Goal: Task Accomplishment & Management: Manage account settings

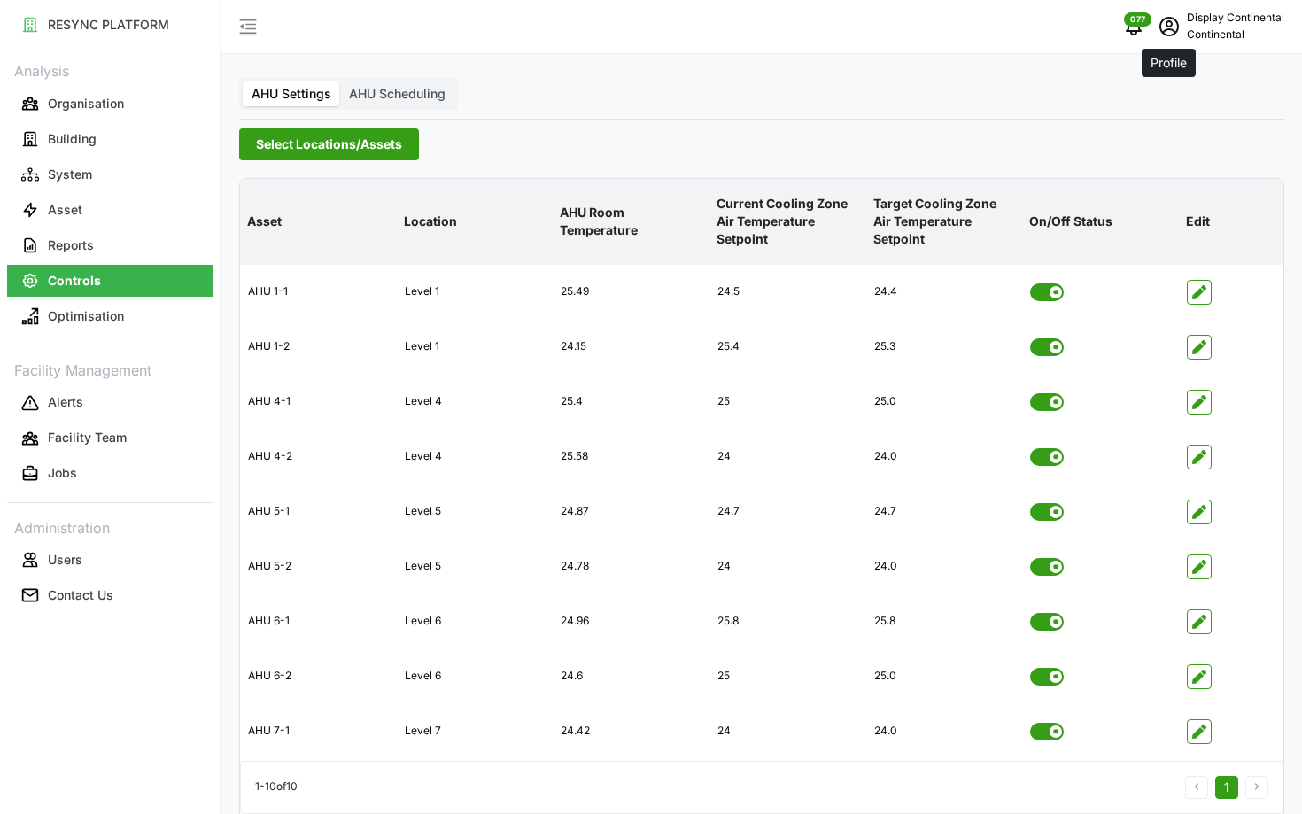
click at [1173, 34] on icon "schedule" at bounding box center [1168, 26] width 19 height 19
click at [1178, 128] on div "Logout" at bounding box center [1219, 133] width 126 height 19
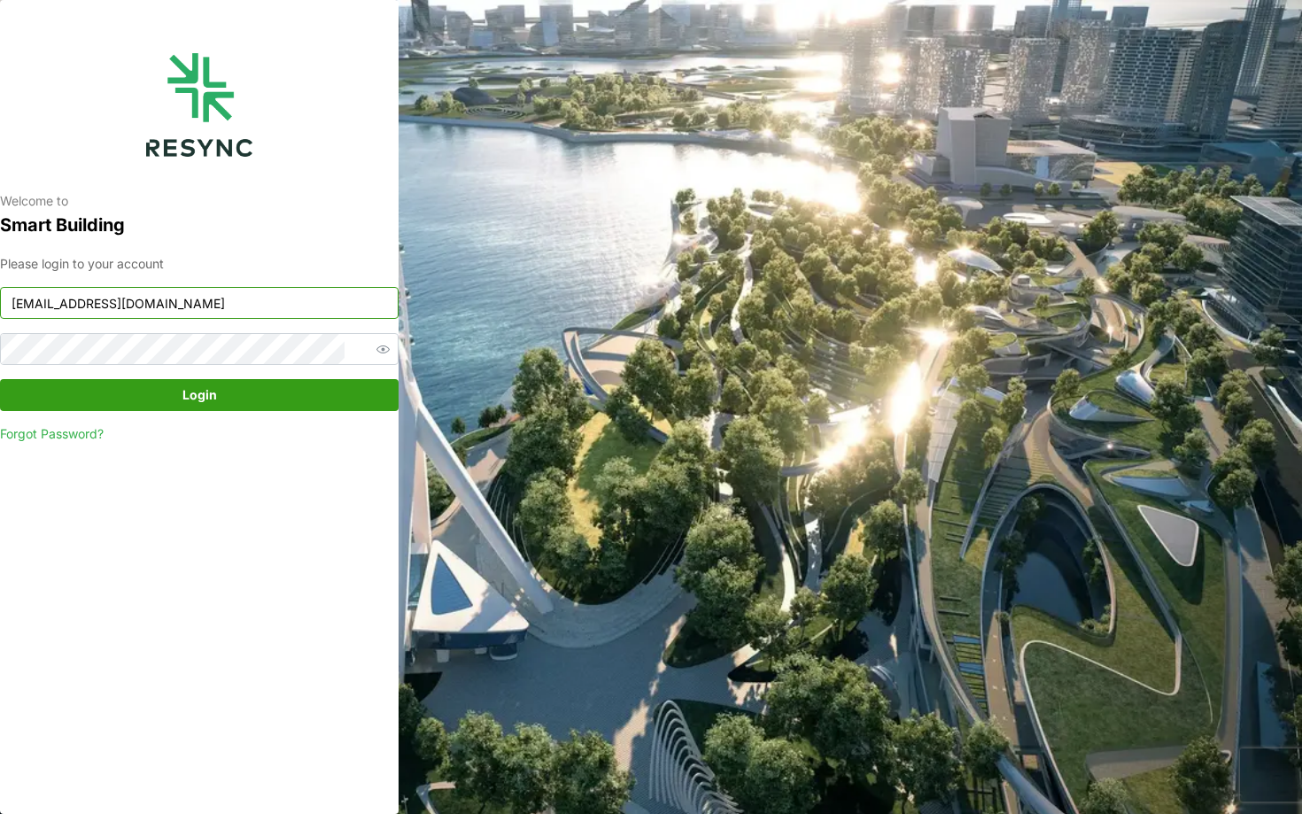
click at [298, 305] on input "continental_display@resynctech.com" at bounding box center [199, 303] width 398 height 32
type input "south_beach_tower_display@resynctech.com"
click at [243, 395] on span "Login" at bounding box center [199, 395] width 365 height 30
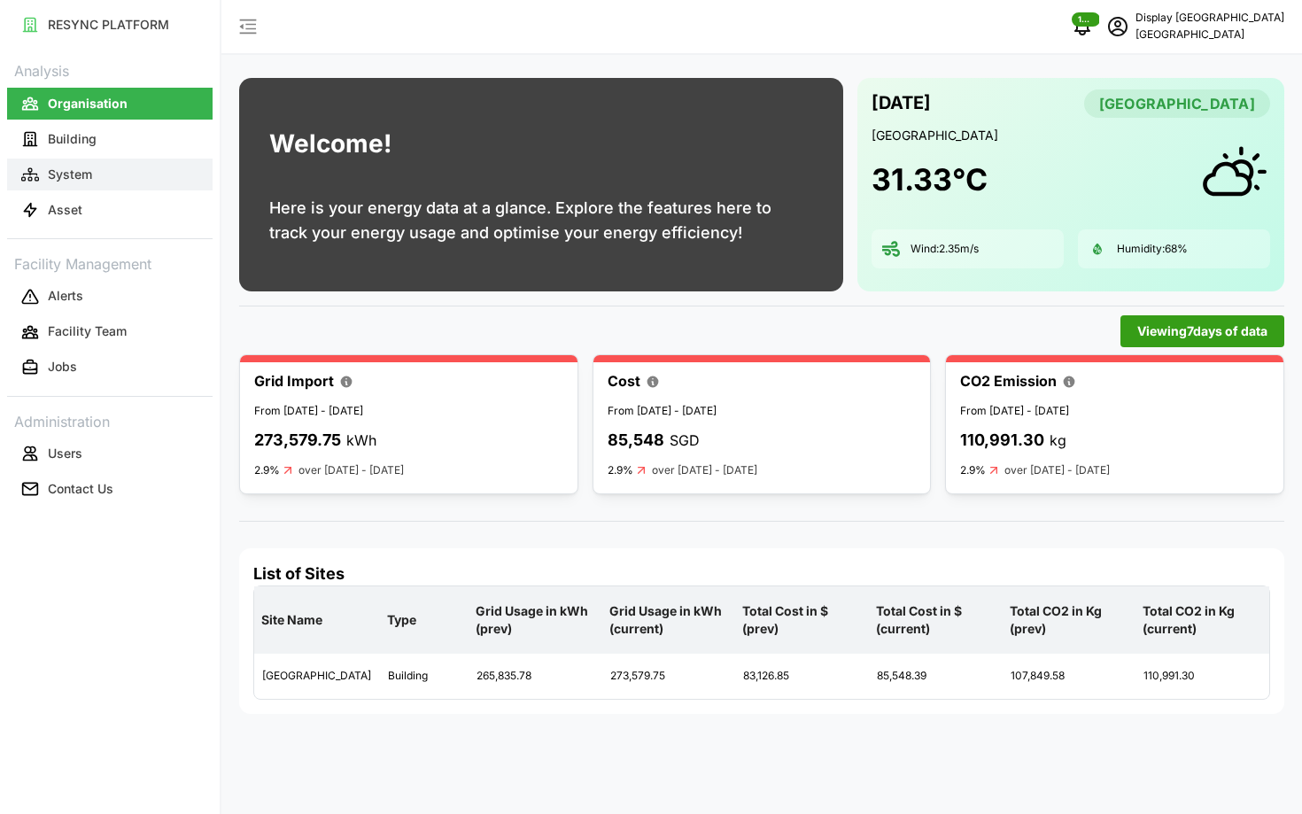
click at [81, 179] on p "System" at bounding box center [70, 175] width 44 height 18
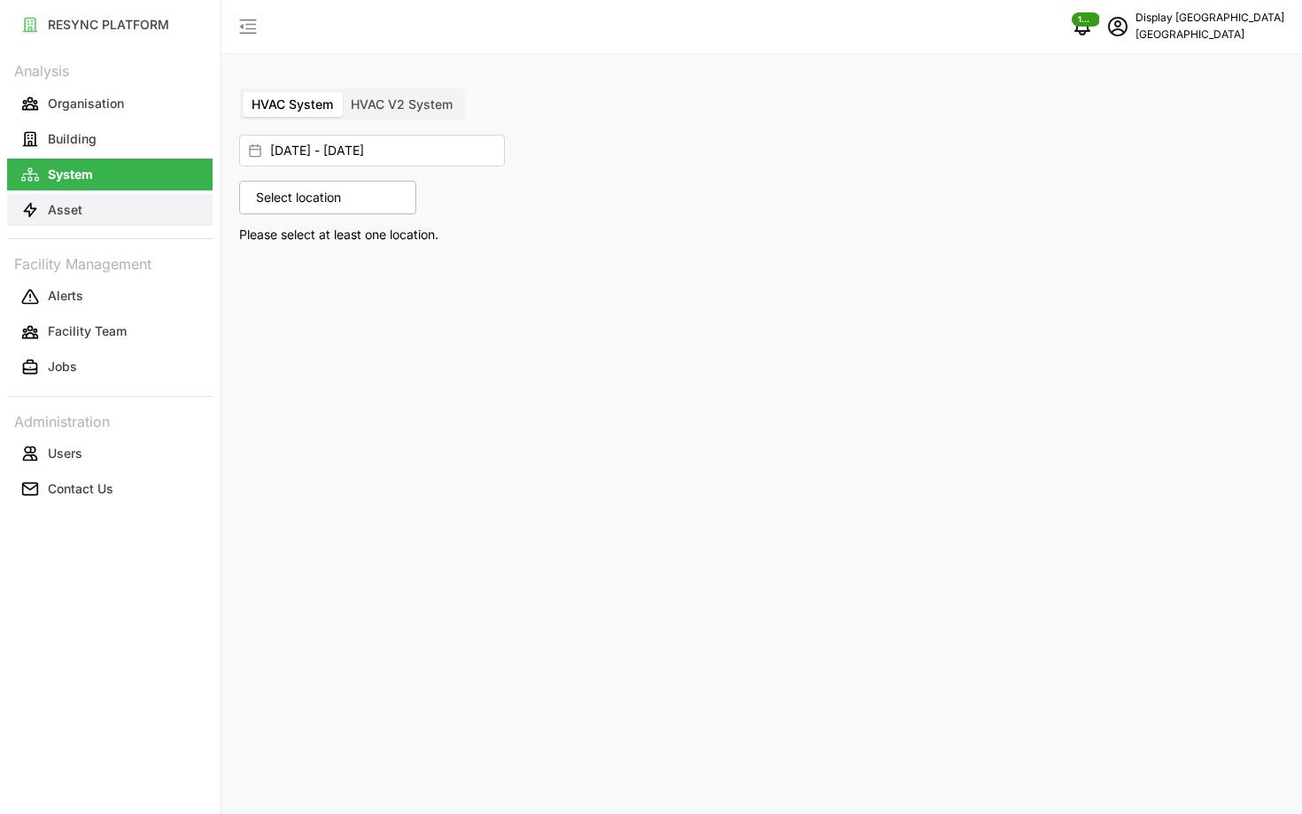
click at [97, 203] on button "Asset" at bounding box center [109, 210] width 205 height 32
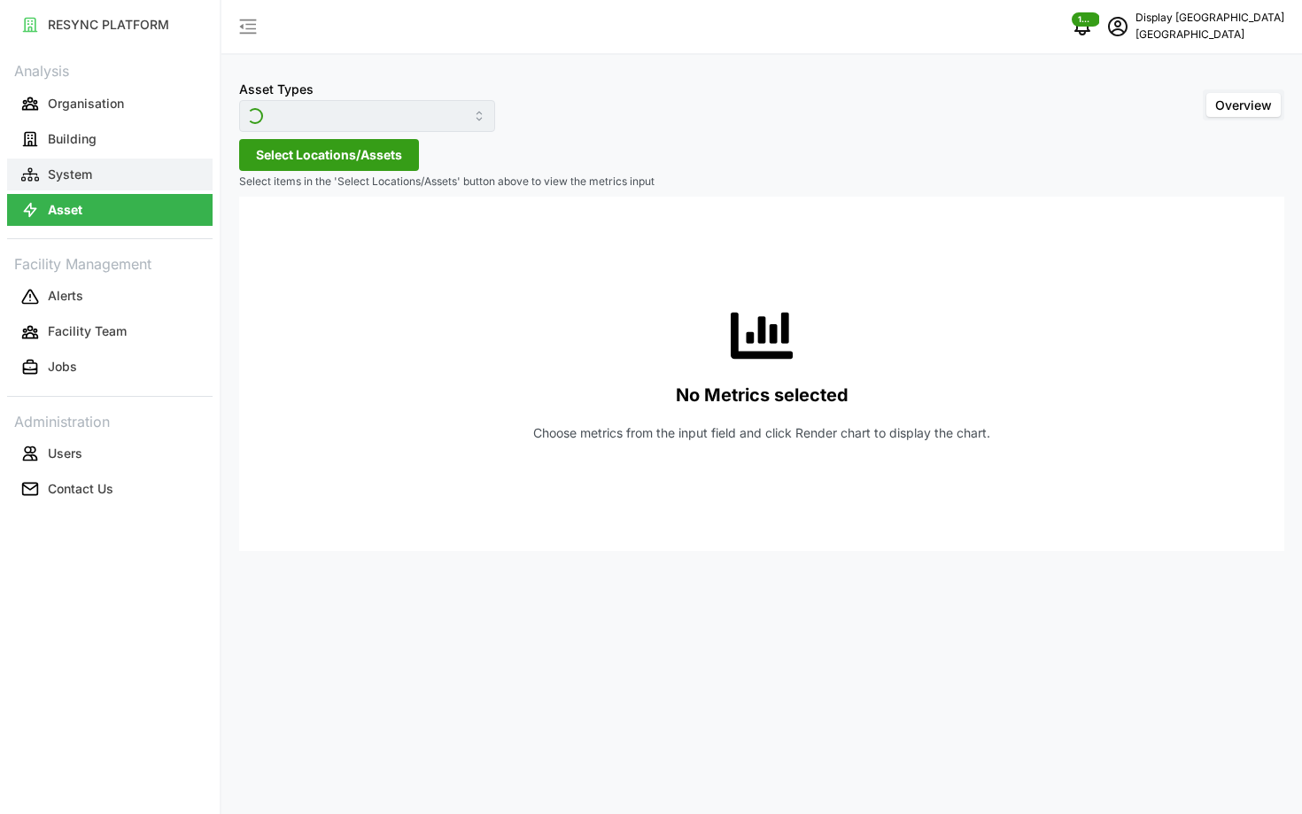
click at [92, 172] on button "System" at bounding box center [109, 174] width 205 height 32
